Goal: Task Accomplishment & Management: Use online tool/utility

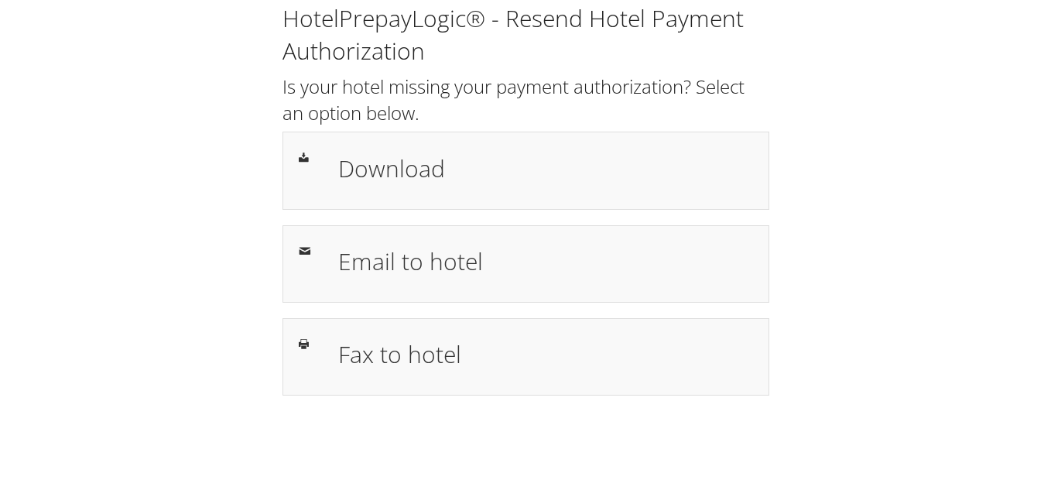
drag, startPoint x: 1008, startPoint y: 170, endPoint x: 972, endPoint y: 176, distance: 36.9
click at [1008, 170] on div "HotelPrepayLogic® - Resend Hotel Payment Authorization Is your hotel missing yo…" at bounding box center [525, 205] width 1020 height 411
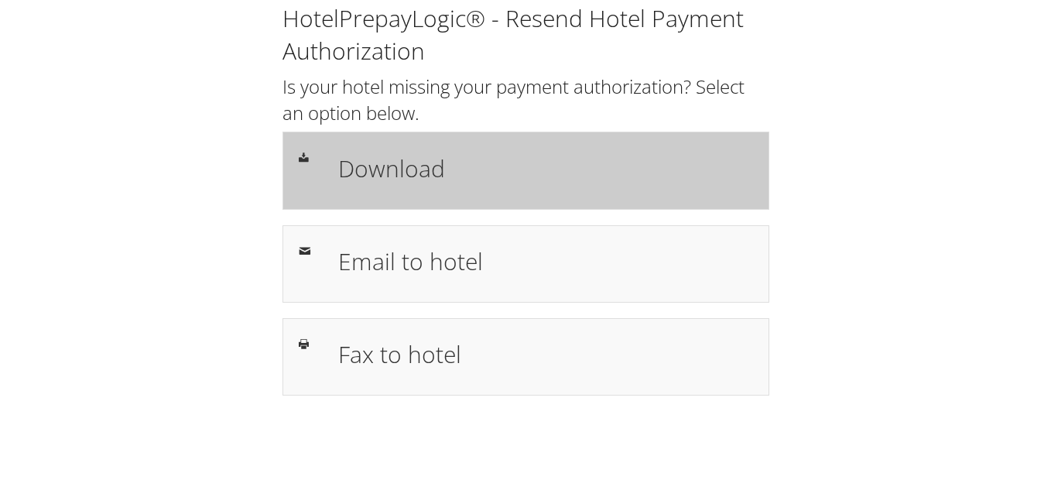
click at [382, 177] on h1 "Download" at bounding box center [545, 168] width 415 height 35
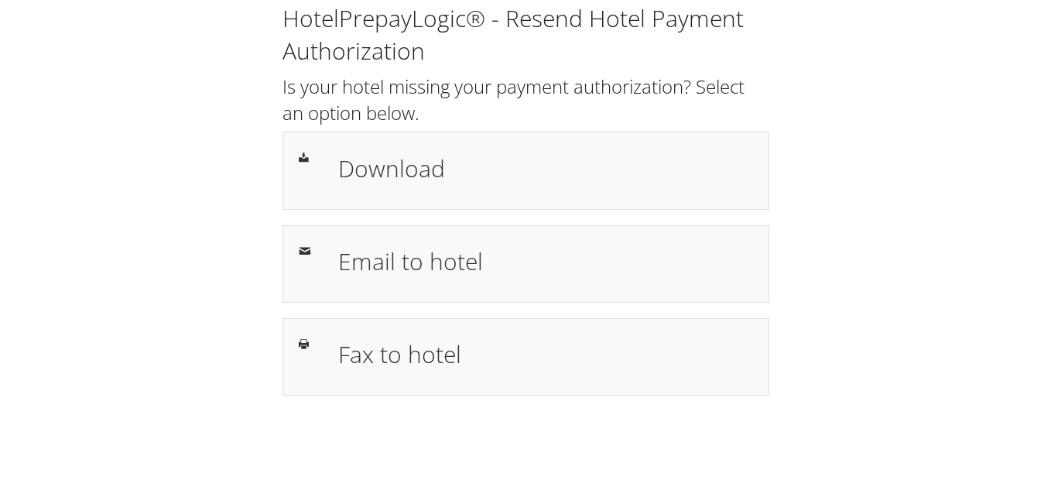
click at [939, 221] on div "HotelPrepayLogic® - Resend Hotel Payment Authorization Is your hotel missing yo…" at bounding box center [525, 205] width 1020 height 411
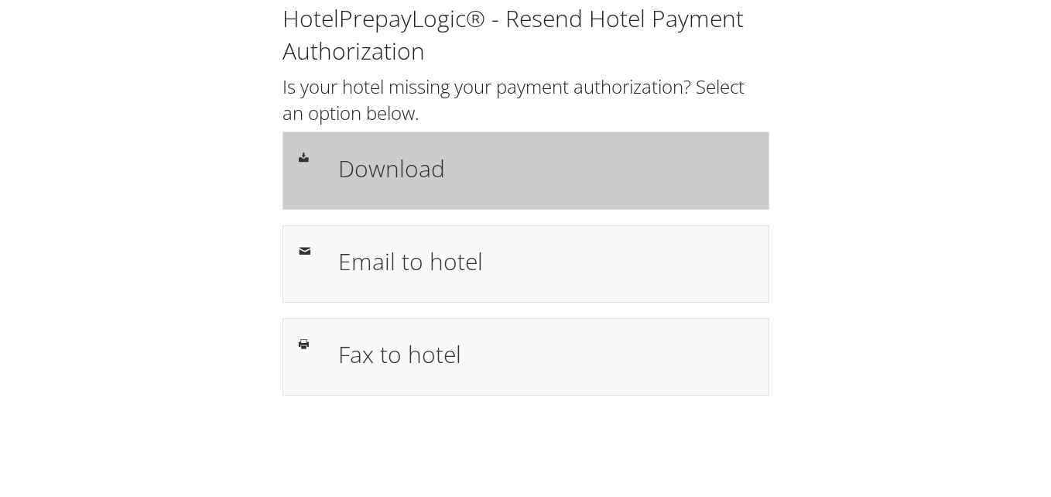
click at [389, 158] on h1 "Download" at bounding box center [545, 168] width 415 height 35
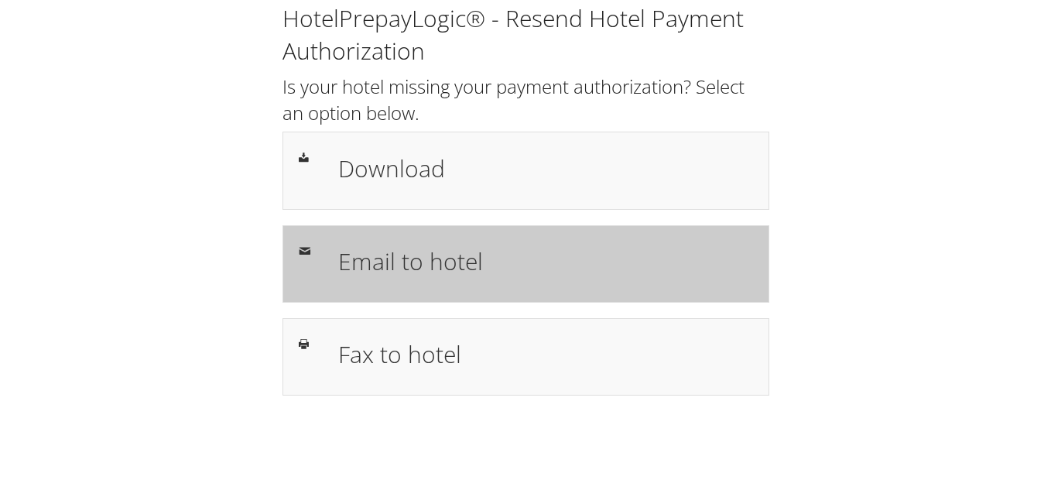
click at [472, 269] on h1 "Email to hotel" at bounding box center [545, 261] width 415 height 35
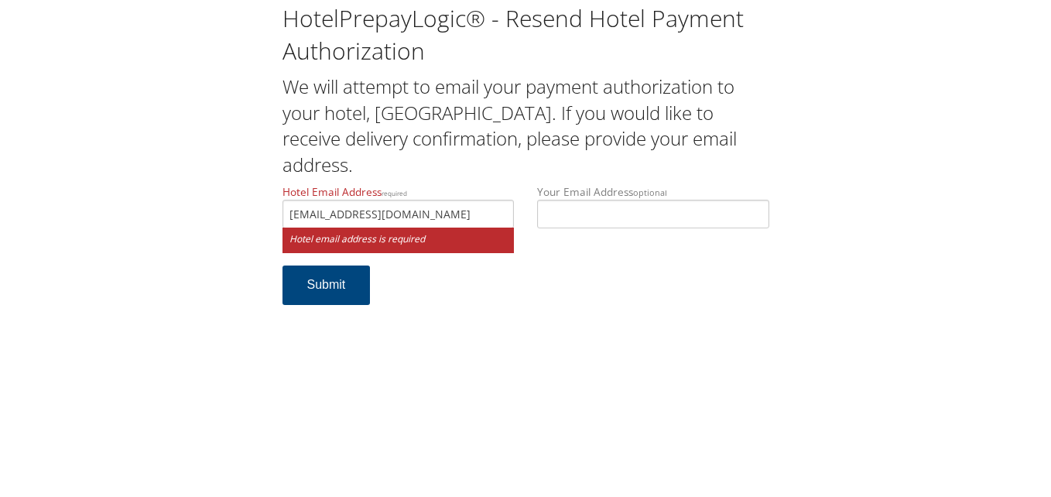
type input "[EMAIL_ADDRESS][DOMAIN_NAME]"
click at [547, 321] on div "HotelPrepayLogic® - Resend Hotel Payment Authorization We will attempt to email…" at bounding box center [525, 248] width 1051 height 497
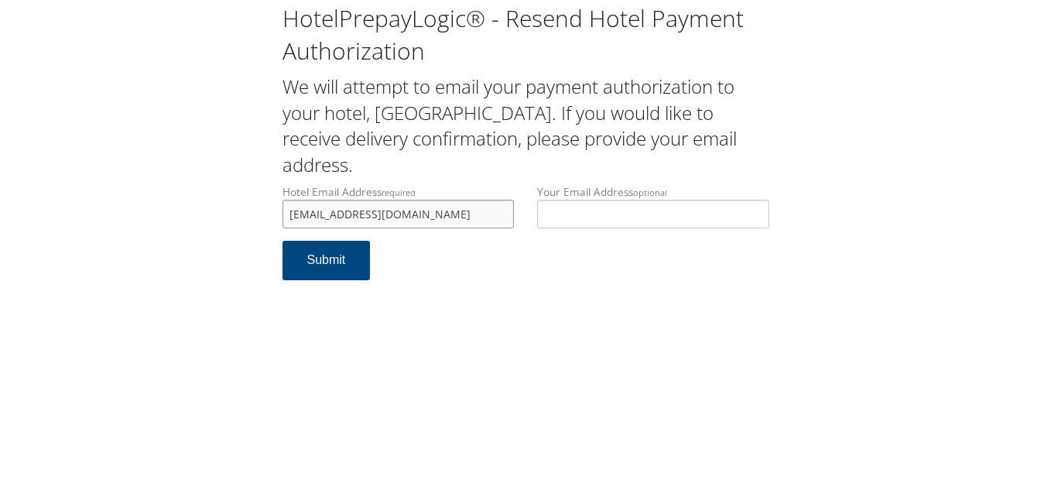
drag, startPoint x: 459, startPoint y: 218, endPoint x: 261, endPoint y: 218, distance: 198.2
click at [261, 218] on div "HotelPrepayLogic® - Resend Hotel Payment Authorization We will attempt to email…" at bounding box center [525, 148] width 1020 height 296
click at [482, 286] on form "Hotel Email Address required chambersburgshs@gmail.com Hotel email address is r…" at bounding box center [526, 239] width 487 height 111
click at [316, 248] on button "Submit" at bounding box center [327, 260] width 88 height 39
